Goal: Information Seeking & Learning: Learn about a topic

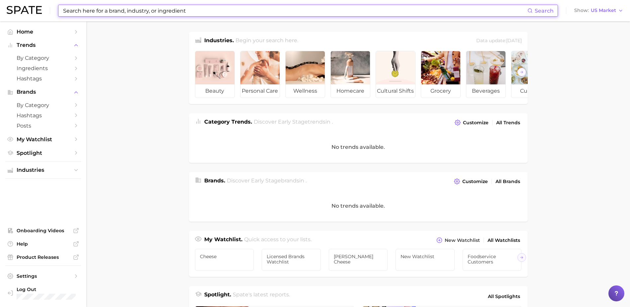
click at [74, 13] on input at bounding box center [294, 10] width 465 height 11
click at [107, 77] on main "Industries. Begin your search here. Data update: [DATE] beauty personal care we…" at bounding box center [358, 264] width 544 height 487
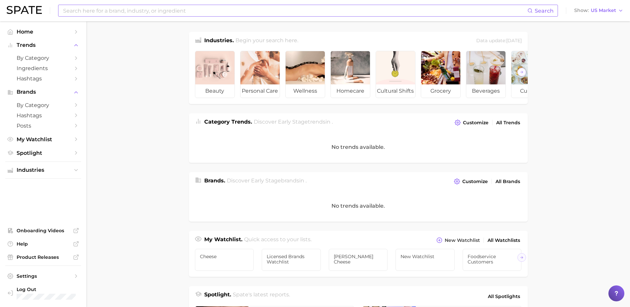
click at [140, 13] on input at bounding box center [294, 10] width 465 height 11
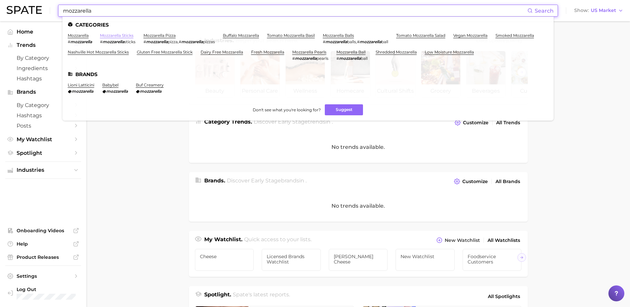
type input "mozzarella"
click at [108, 36] on link "mozzarella sticks" at bounding box center [117, 35] width 34 height 5
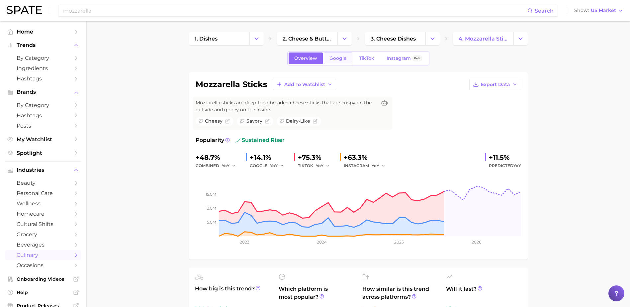
click at [339, 58] on span "Google" at bounding box center [337, 58] width 17 height 6
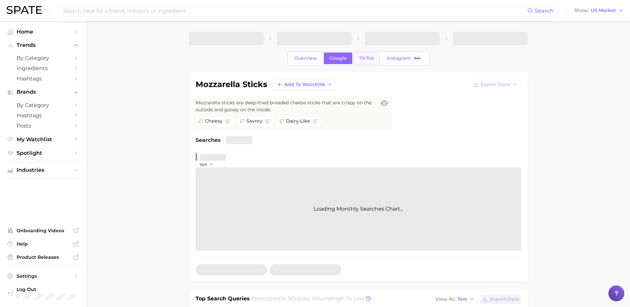
click at [368, 57] on span "TikTok" at bounding box center [366, 58] width 15 height 6
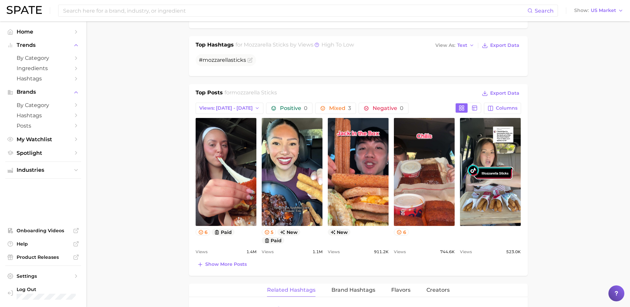
scroll to position [332, 0]
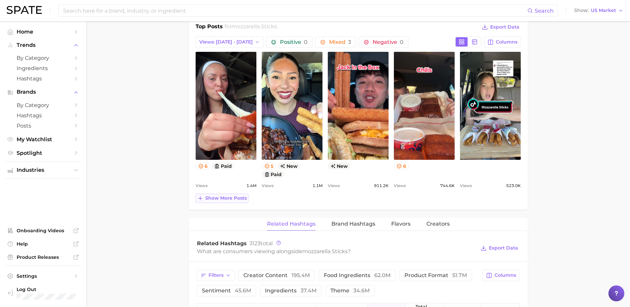
click at [232, 199] on span "Show more posts" at bounding box center [226, 198] width 42 height 6
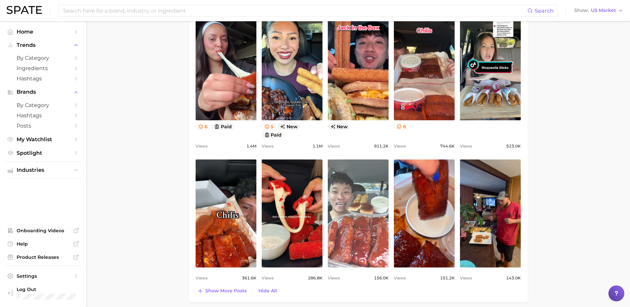
scroll to position [432, 0]
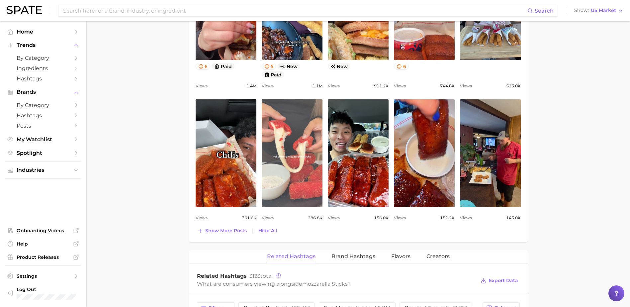
click at [294, 172] on link "view post on TikTok" at bounding box center [292, 153] width 61 height 108
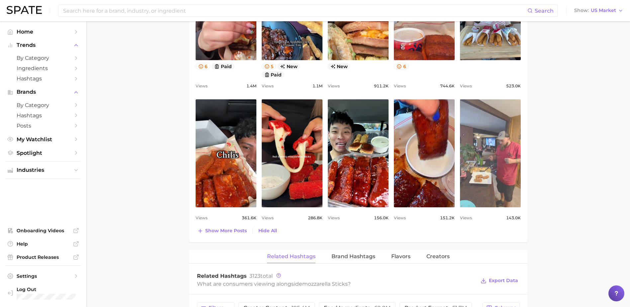
click at [485, 156] on link "view post on TikTok" at bounding box center [490, 153] width 61 height 108
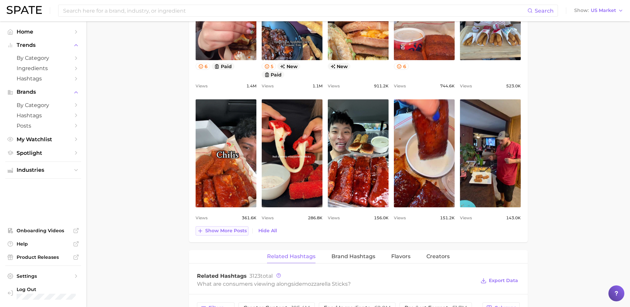
click at [241, 233] on span "Show more posts" at bounding box center [226, 231] width 42 height 6
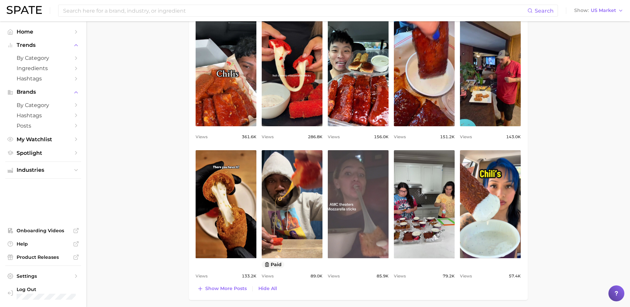
scroll to position [531, 0]
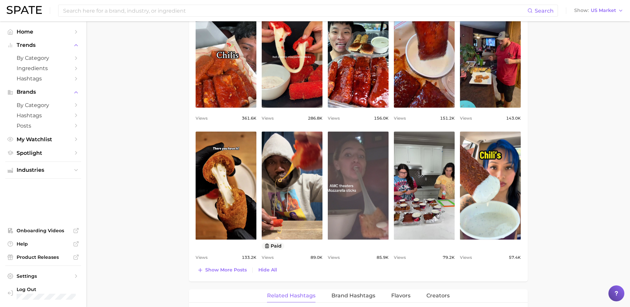
click at [377, 196] on link "view post on TikTok" at bounding box center [358, 185] width 61 height 108
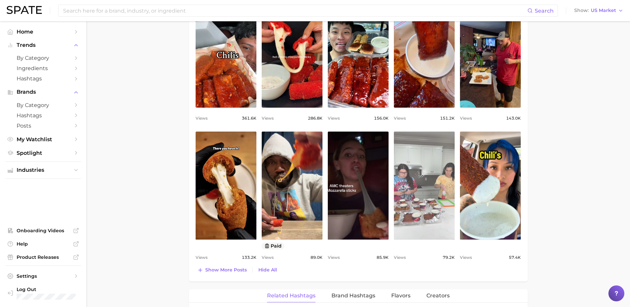
click at [409, 179] on link "view post on TikTok" at bounding box center [424, 185] width 61 height 108
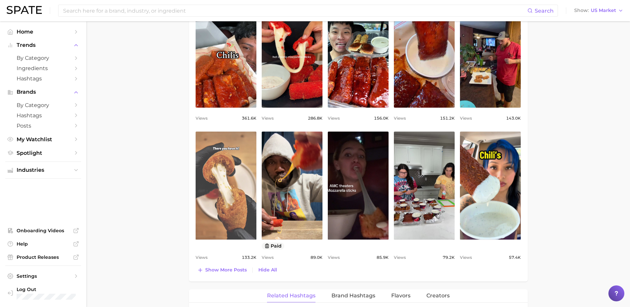
click at [227, 188] on link "view post on TikTok" at bounding box center [226, 185] width 61 height 108
click at [202, 187] on link "view post on TikTok" at bounding box center [226, 185] width 61 height 108
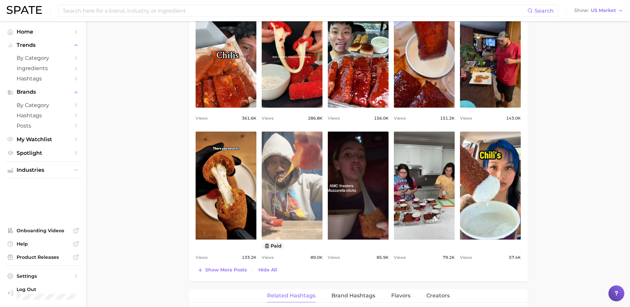
click at [296, 190] on link "view post on TikTok" at bounding box center [292, 185] width 61 height 108
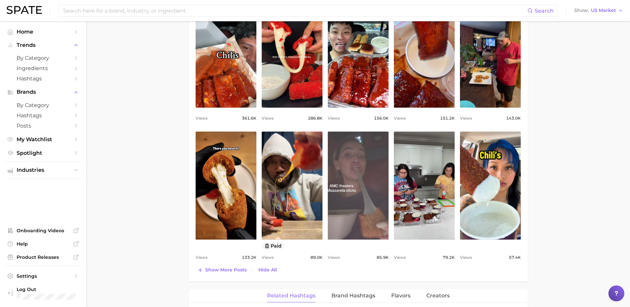
click at [363, 207] on link "view post on TikTok" at bounding box center [358, 185] width 61 height 108
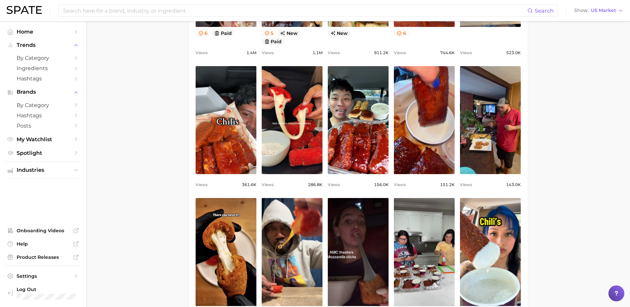
scroll to position [432, 0]
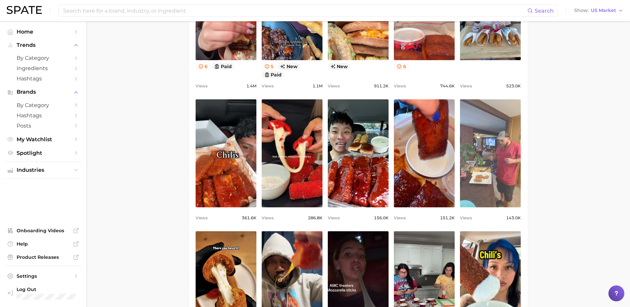
click at [479, 167] on link "view post on TikTok" at bounding box center [490, 153] width 61 height 108
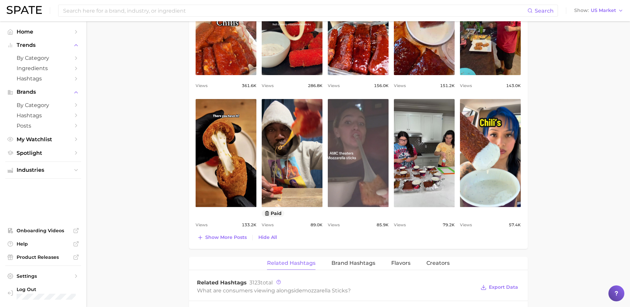
scroll to position [564, 0]
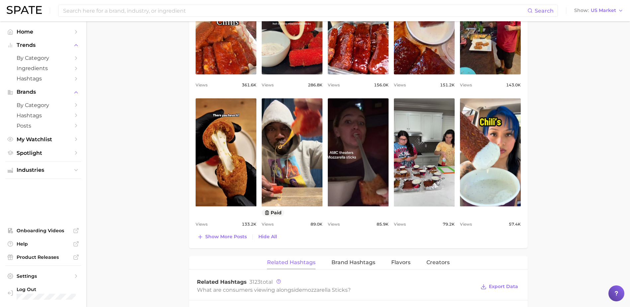
click at [233, 234] on span "Show more posts" at bounding box center [226, 237] width 42 height 6
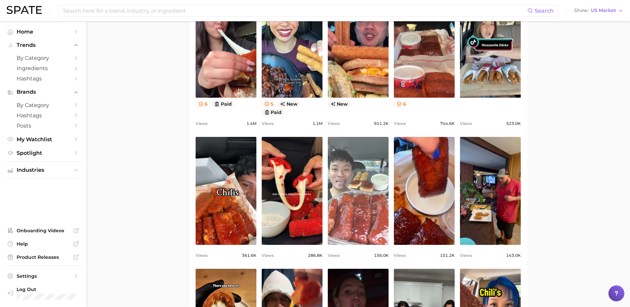
scroll to position [299, 0]
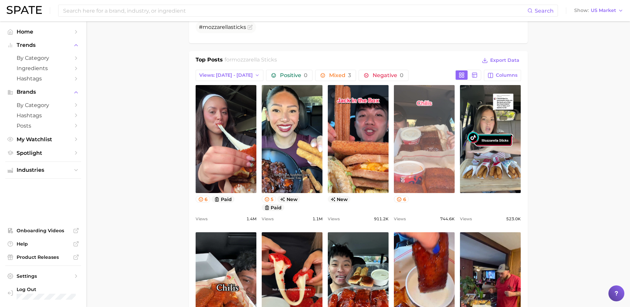
click at [427, 165] on link "view post on TikTok" at bounding box center [424, 139] width 61 height 108
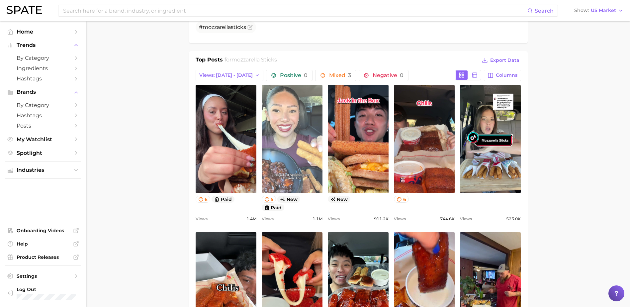
click at [285, 147] on link "view post on TikTok" at bounding box center [292, 139] width 61 height 108
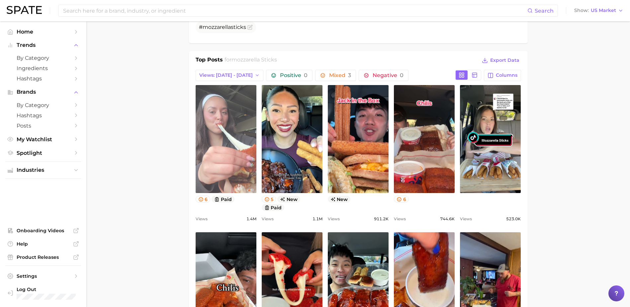
click at [218, 176] on link "view post on TikTok" at bounding box center [226, 139] width 61 height 108
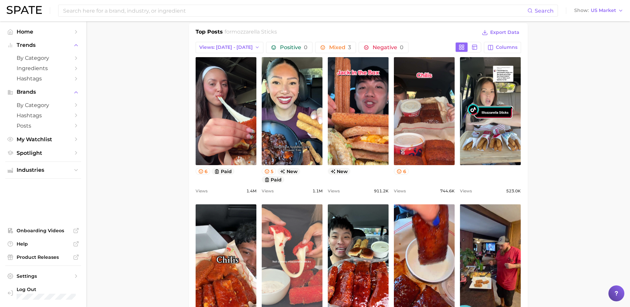
scroll to position [365, 0]
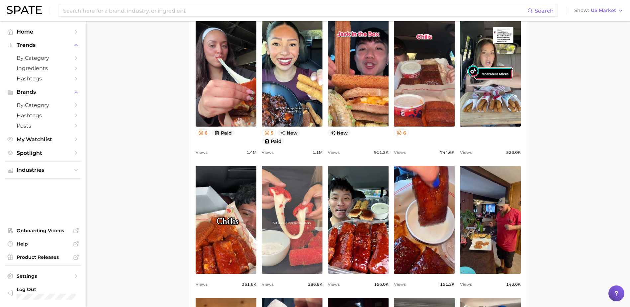
click at [280, 235] on link "view post on TikTok" at bounding box center [292, 220] width 61 height 108
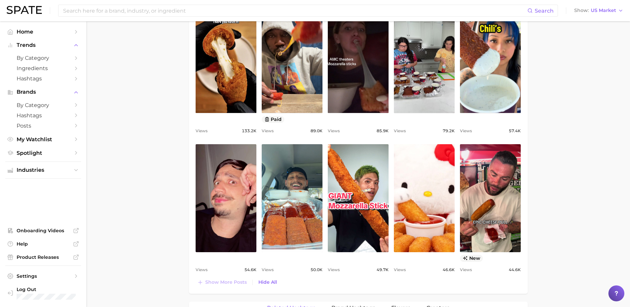
scroll to position [764, 0]
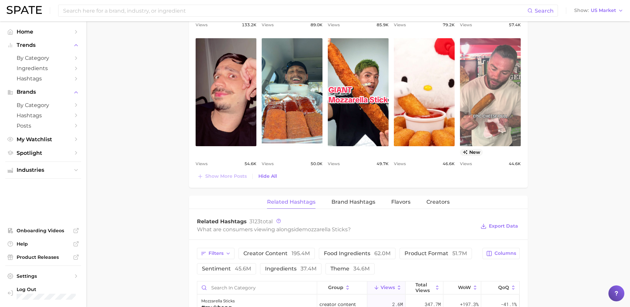
click at [492, 93] on link "view post on TikTok" at bounding box center [490, 92] width 61 height 108
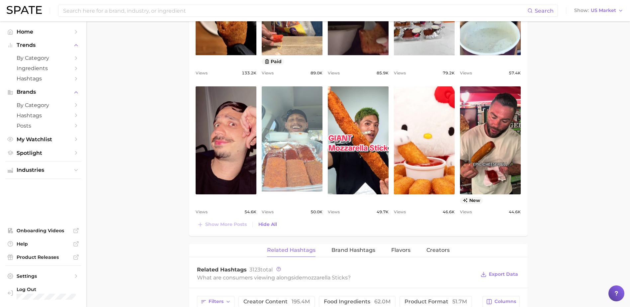
scroll to position [664, 0]
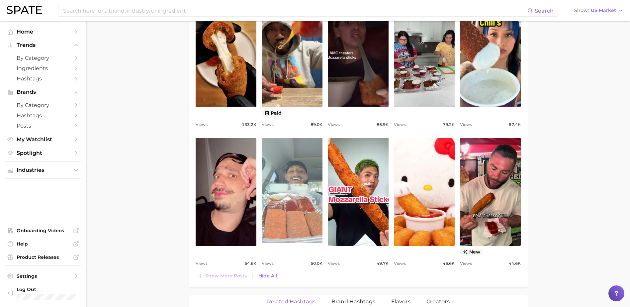
click at [297, 208] on link "view post on TikTok" at bounding box center [292, 192] width 61 height 108
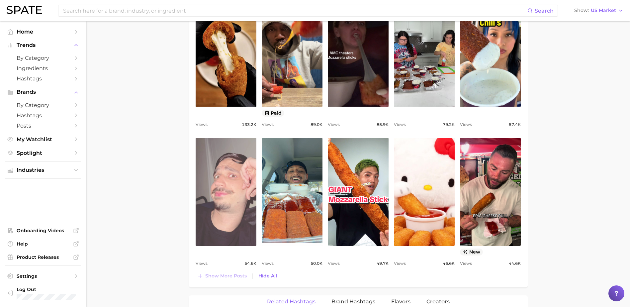
click at [233, 215] on link "view post on TikTok" at bounding box center [226, 192] width 61 height 108
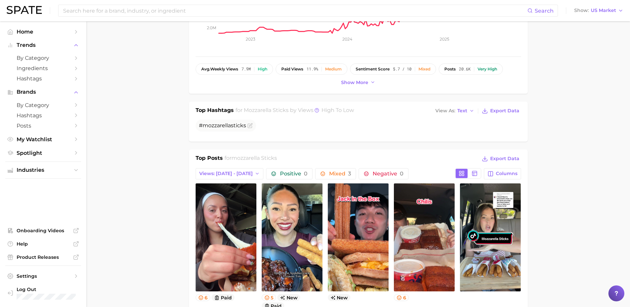
scroll to position [299, 0]
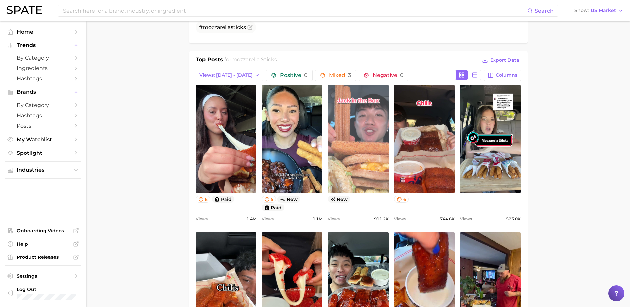
click at [345, 178] on link "view post on TikTok" at bounding box center [358, 139] width 61 height 108
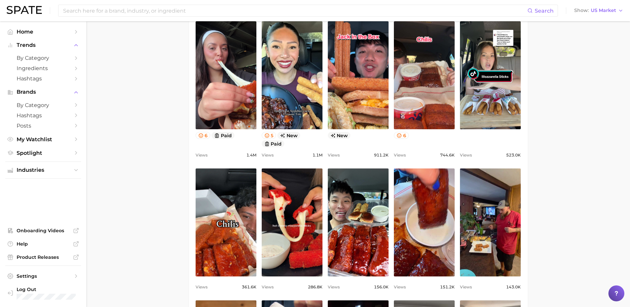
scroll to position [365, 0]
